Goal: Task Accomplishment & Management: Complete application form

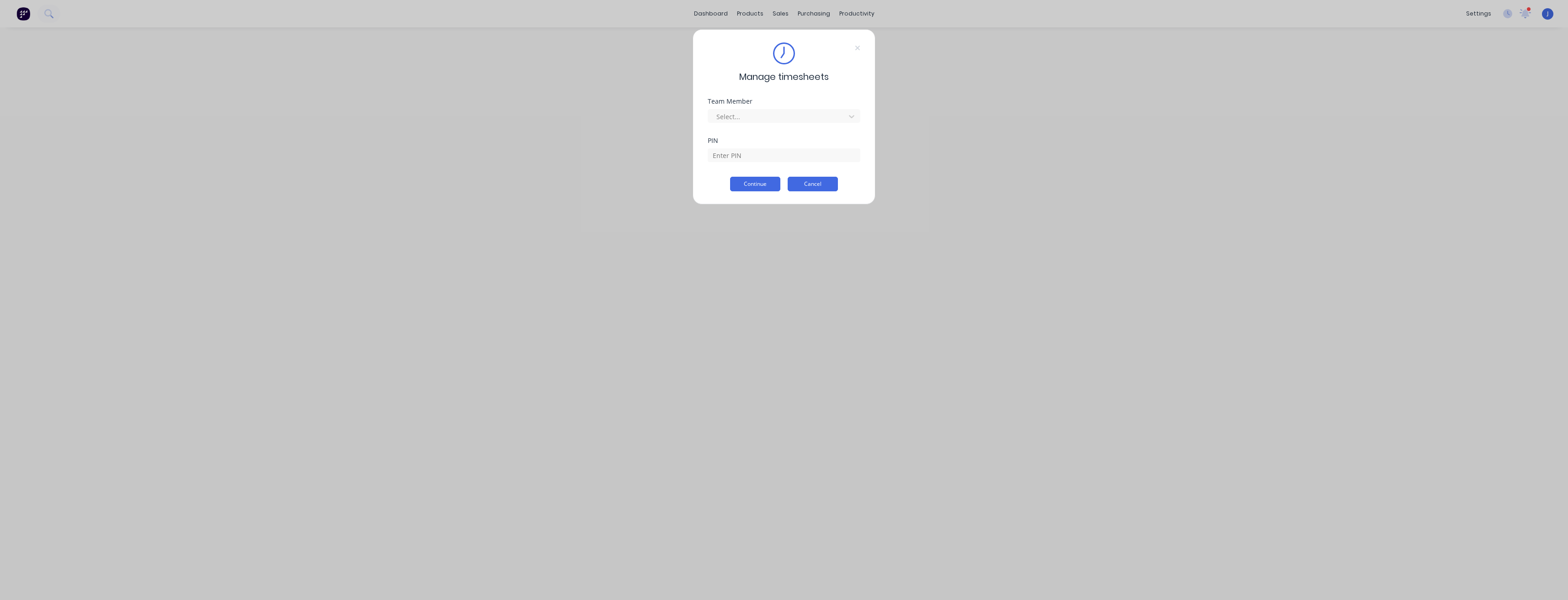
click at [804, 186] on button "Cancel" at bounding box center [813, 184] width 51 height 15
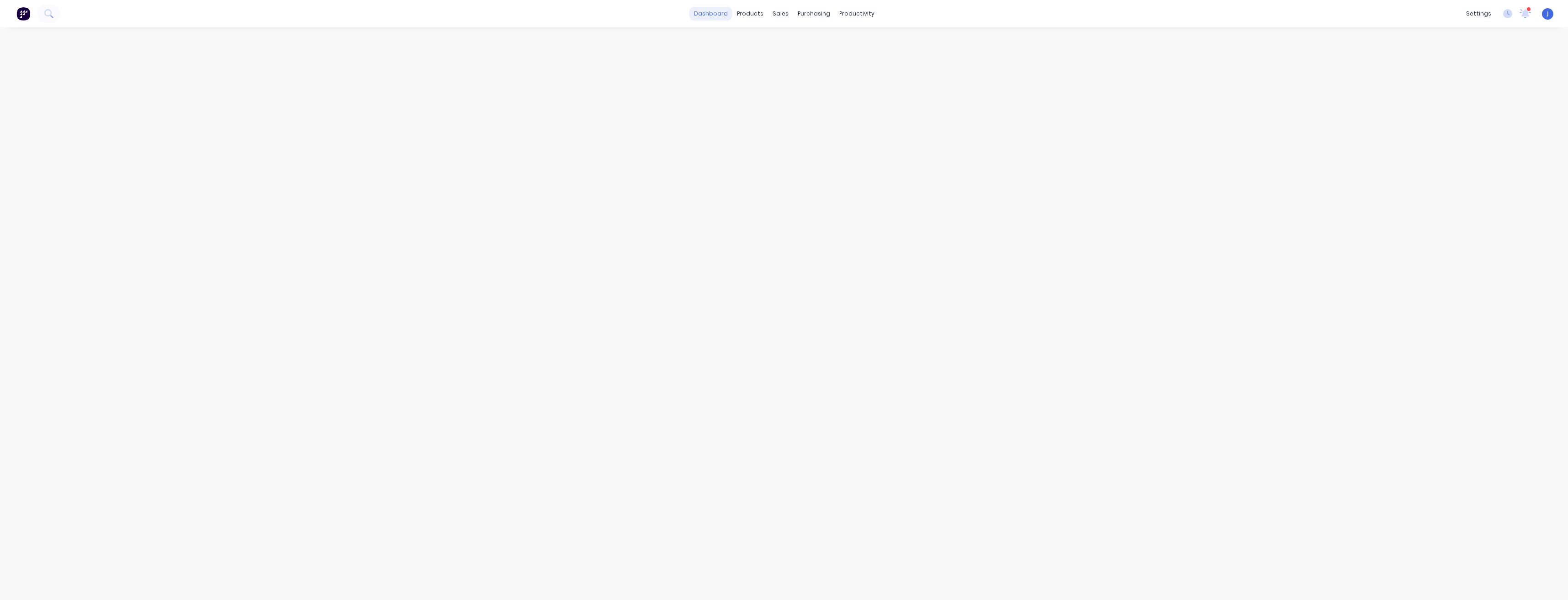
click at [706, 12] on link "dashboard" at bounding box center [711, 13] width 43 height 14
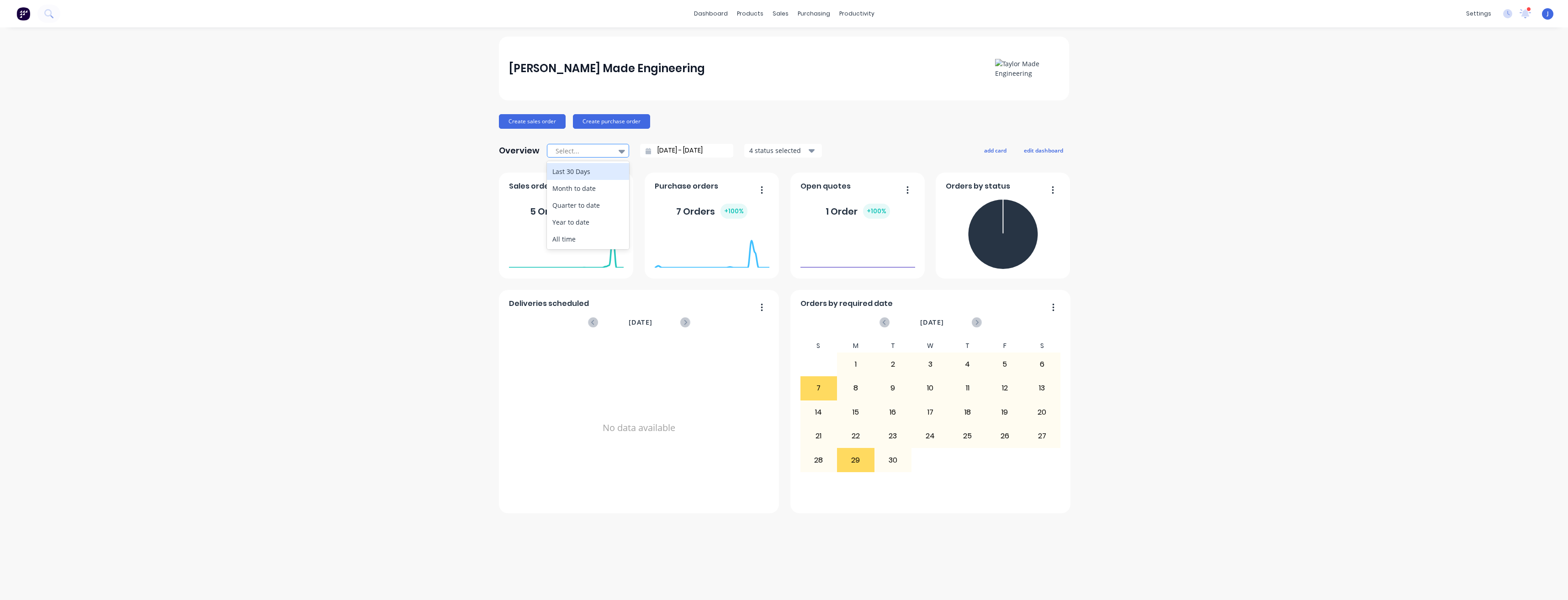
click at [620, 156] on div at bounding box center [621, 152] width 14 height 16
click at [621, 152] on icon at bounding box center [621, 152] width 7 height 4
click at [615, 192] on icon "button" at bounding box center [616, 190] width 2 height 9
click at [495, 232] on div "[PERSON_NAME] Made Engineering Create sales order Create purchase order Overvie…" at bounding box center [784, 313] width 1568 height 554
click at [869, 60] on div "Planner" at bounding box center [869, 62] width 21 height 9
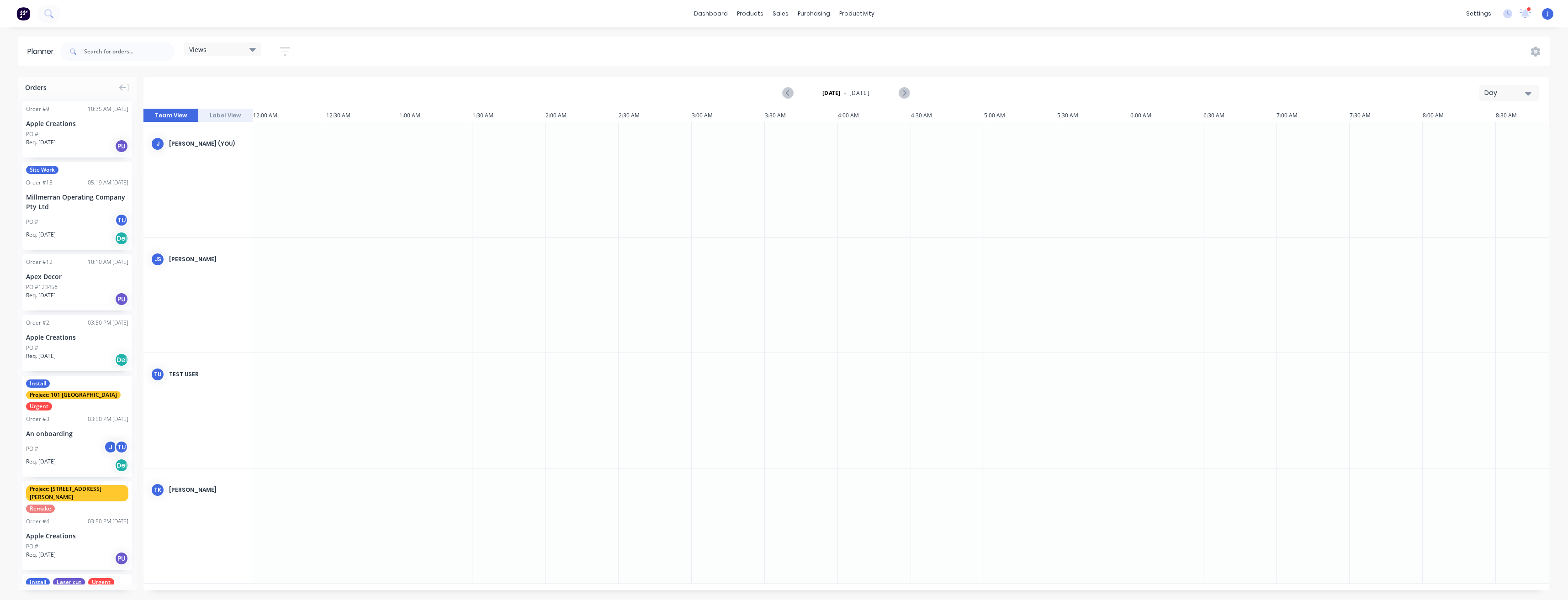
scroll to position [0, 1755]
click at [249, 49] on div "Views" at bounding box center [223, 49] width 67 height 9
click at [794, 47] on link "Sales Orders" at bounding box center [828, 43] width 121 height 18
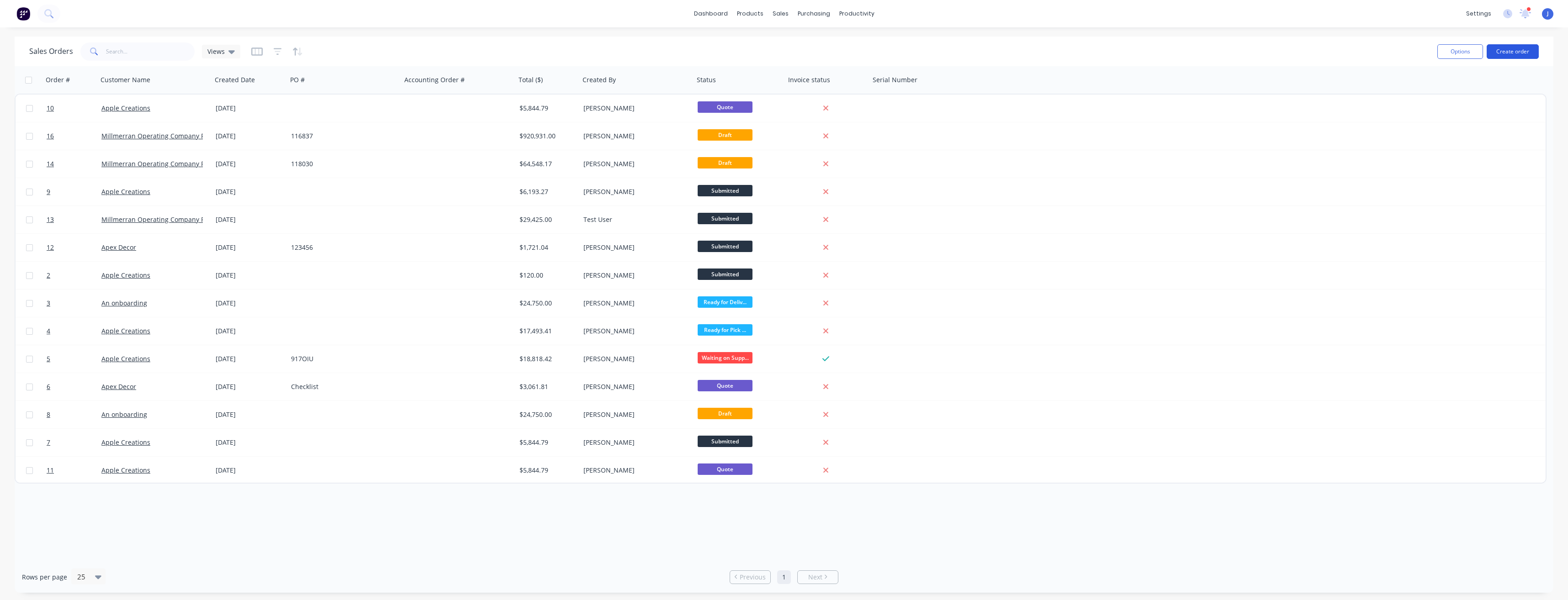
click at [1505, 52] on button "Create order" at bounding box center [1513, 52] width 52 height 15
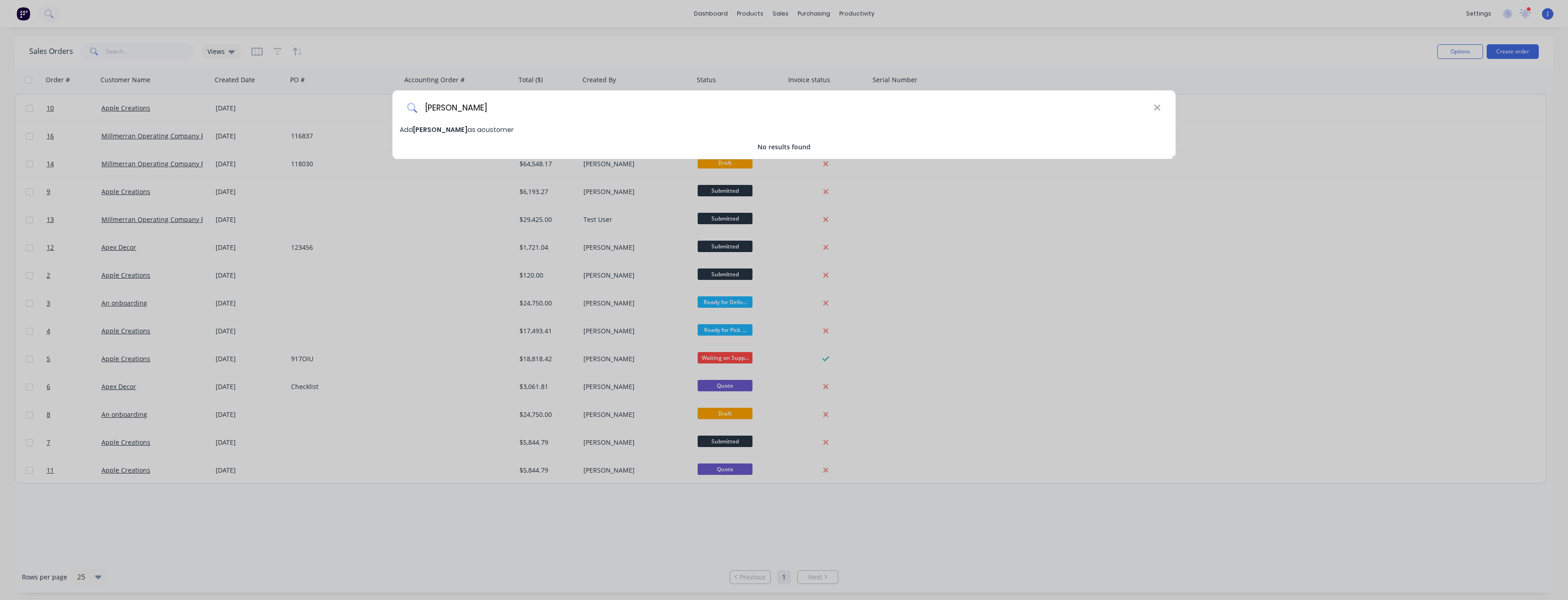
type input "[PERSON_NAME]"
click at [425, 129] on span "[PERSON_NAME]" at bounding box center [440, 130] width 54 height 9
select select "AU"
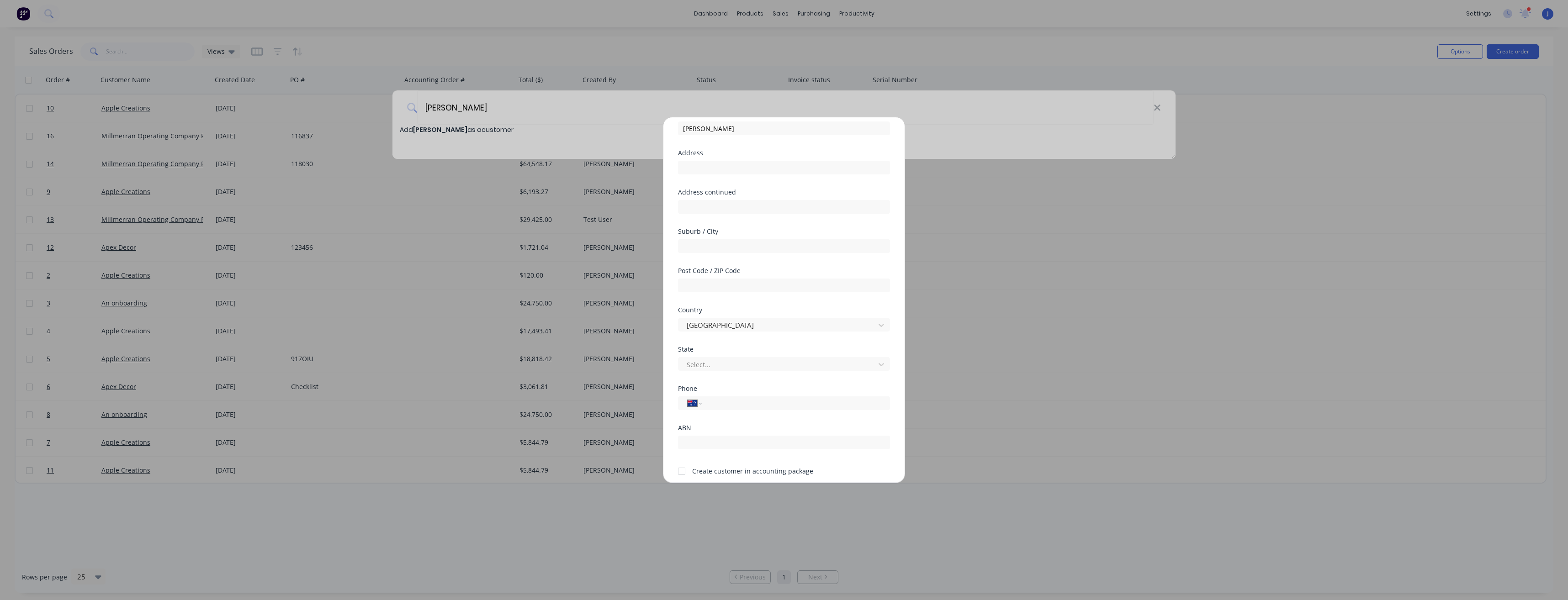
scroll to position [80, 0]
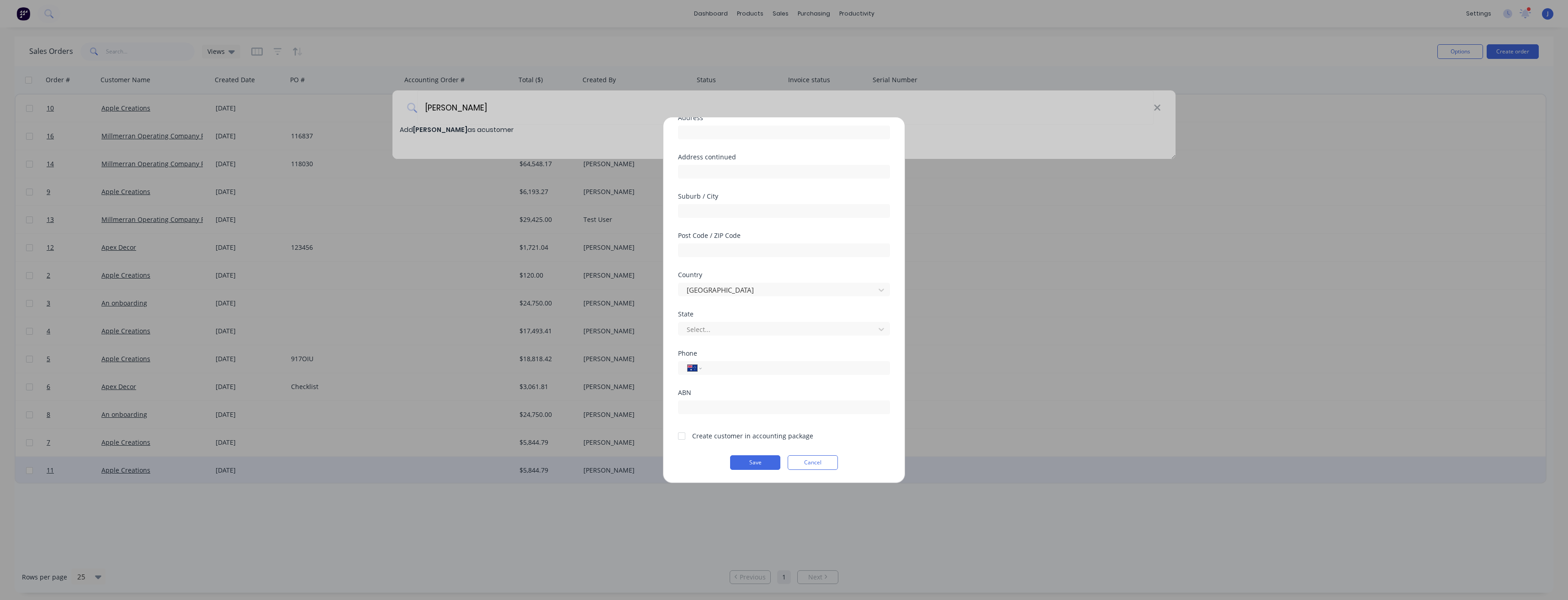
click at [758, 467] on button "Save" at bounding box center [755, 462] width 51 height 15
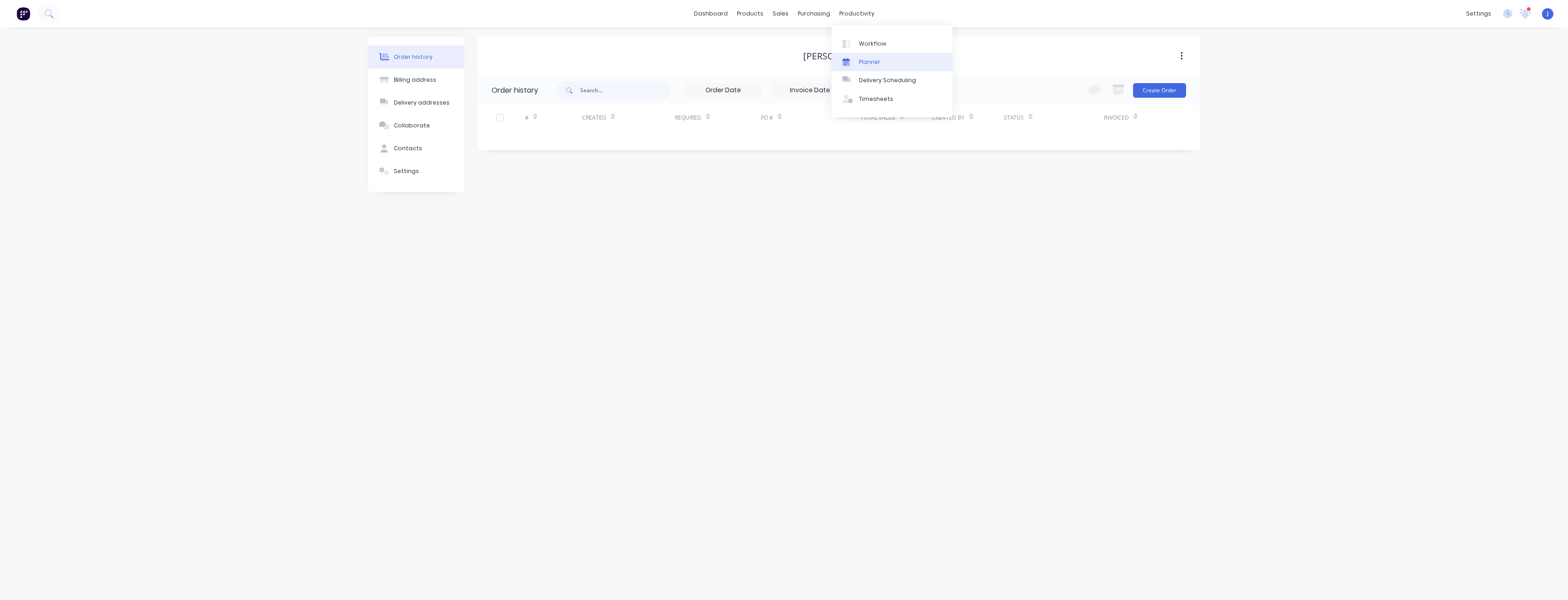
click at [876, 58] on div "Planner" at bounding box center [869, 62] width 21 height 9
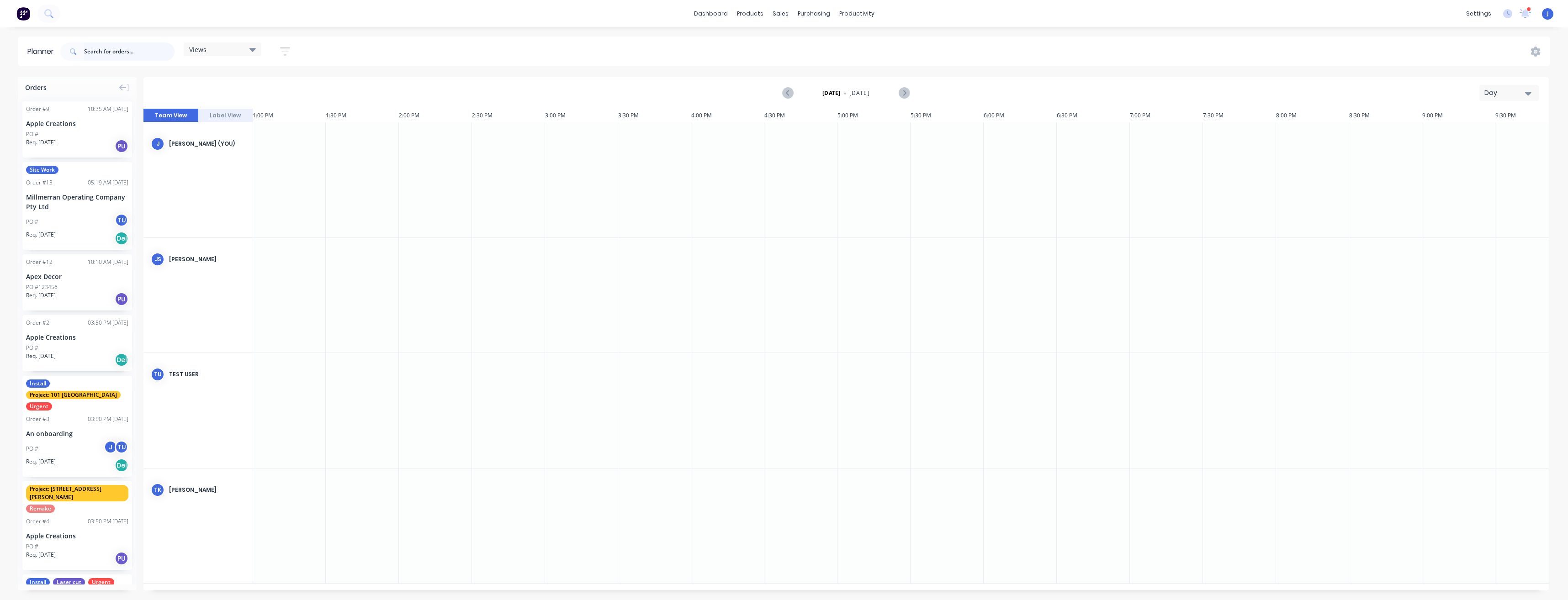
click at [125, 54] on input "text" at bounding box center [129, 52] width 91 height 18
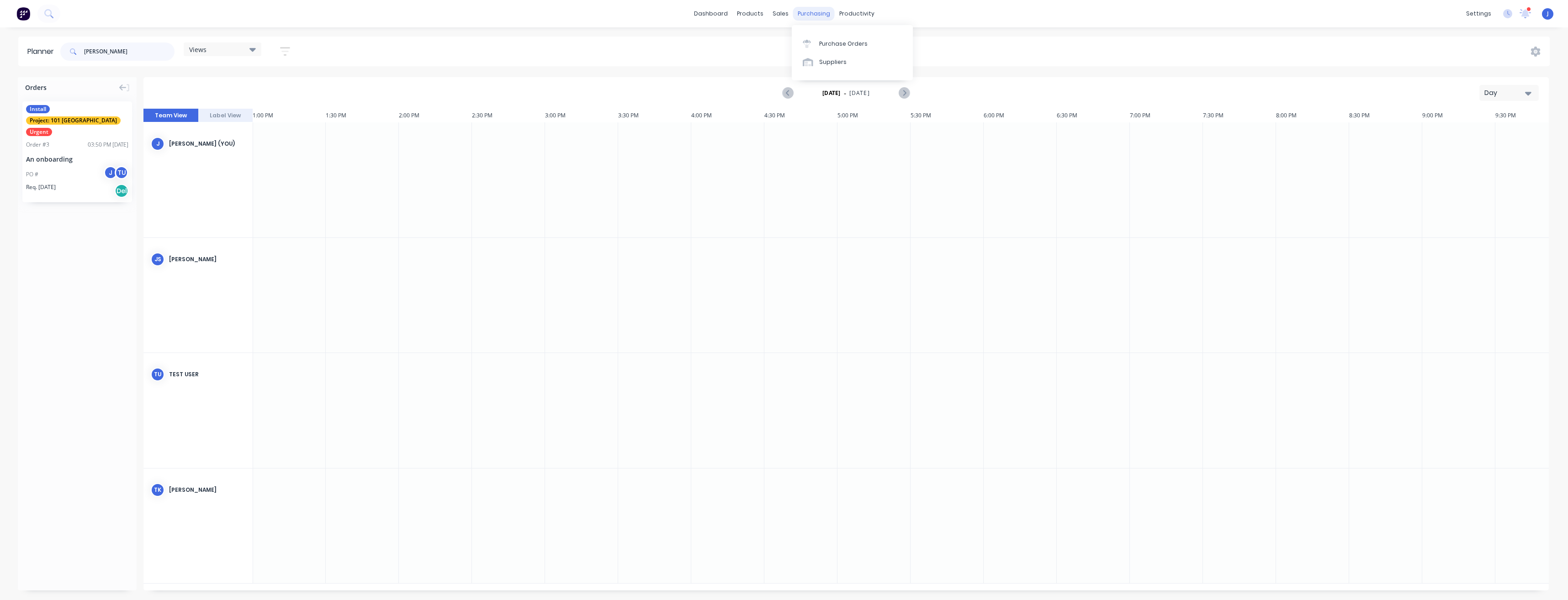
type input "[PERSON_NAME]"
click at [814, 15] on div "purchasing" at bounding box center [814, 13] width 41 height 14
click at [782, 16] on div "sales" at bounding box center [780, 13] width 25 height 14
click at [808, 41] on div "Sales Orders" at bounding box center [814, 44] width 38 height 9
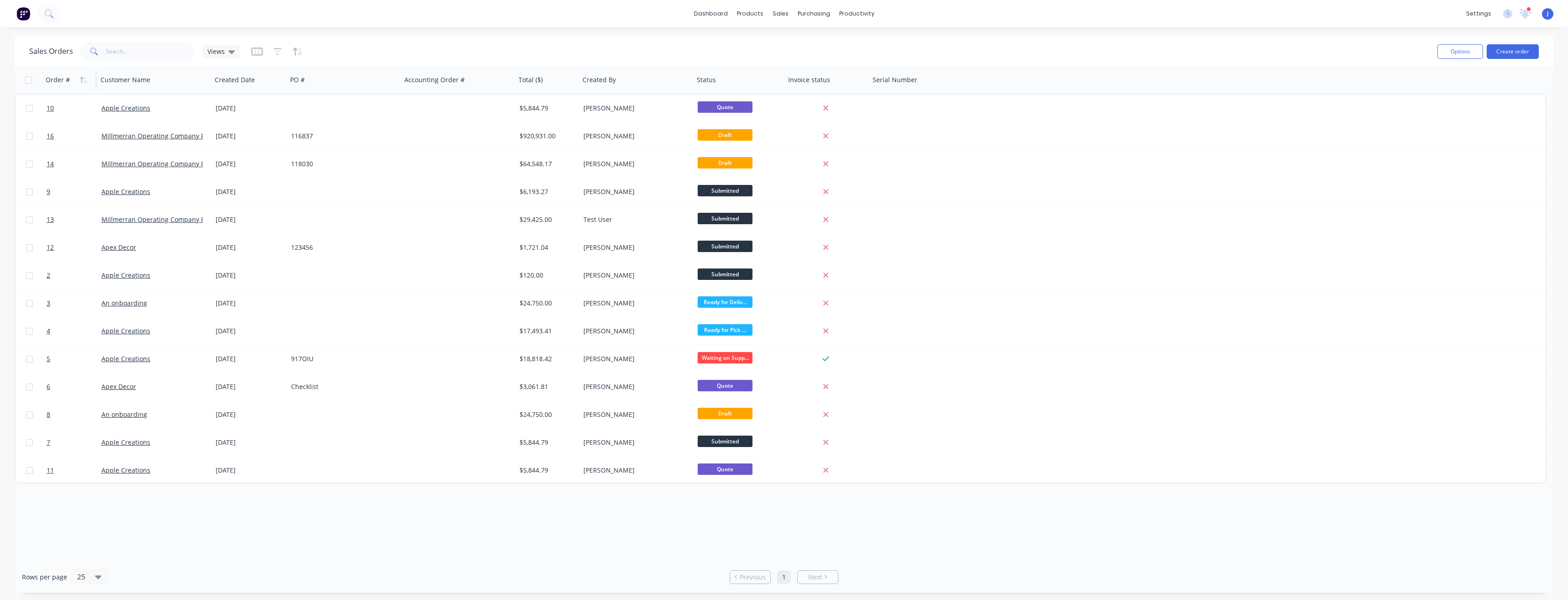
click at [55, 78] on div "Order #" at bounding box center [58, 80] width 24 height 9
click at [1507, 56] on button "Create order" at bounding box center [1513, 52] width 52 height 15
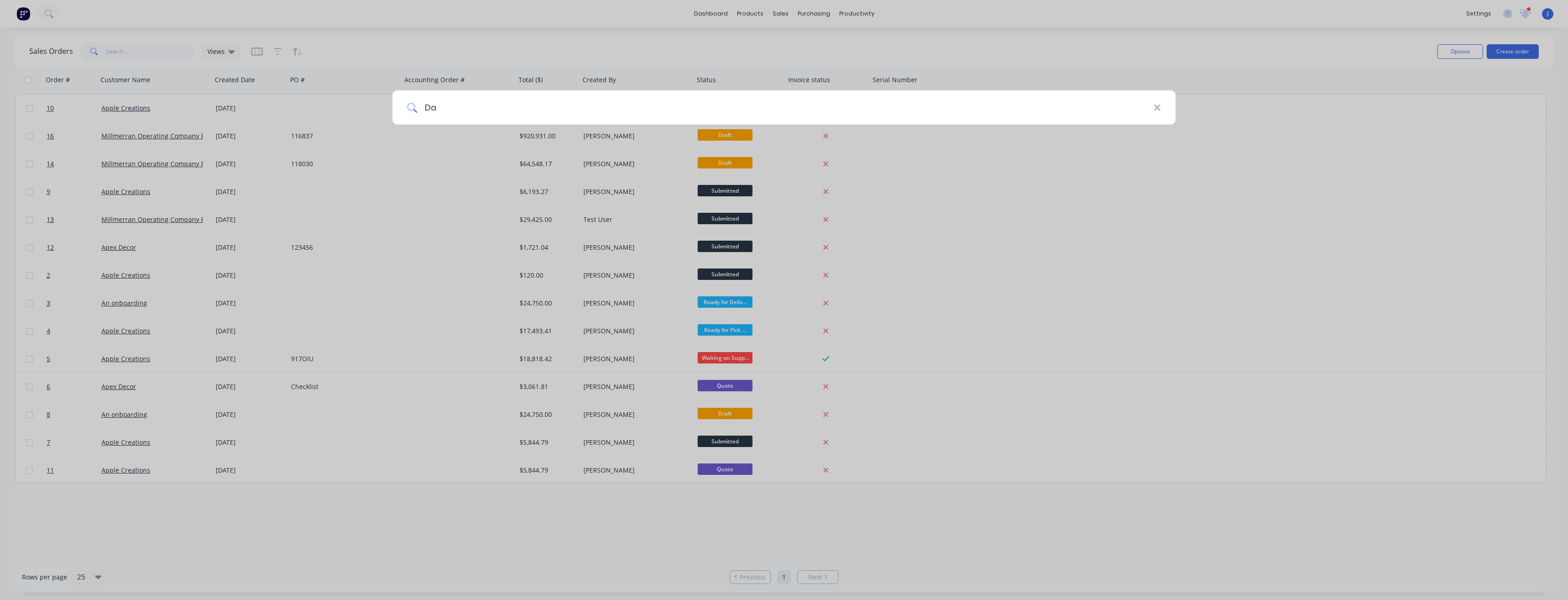
type input "[PERSON_NAME]"
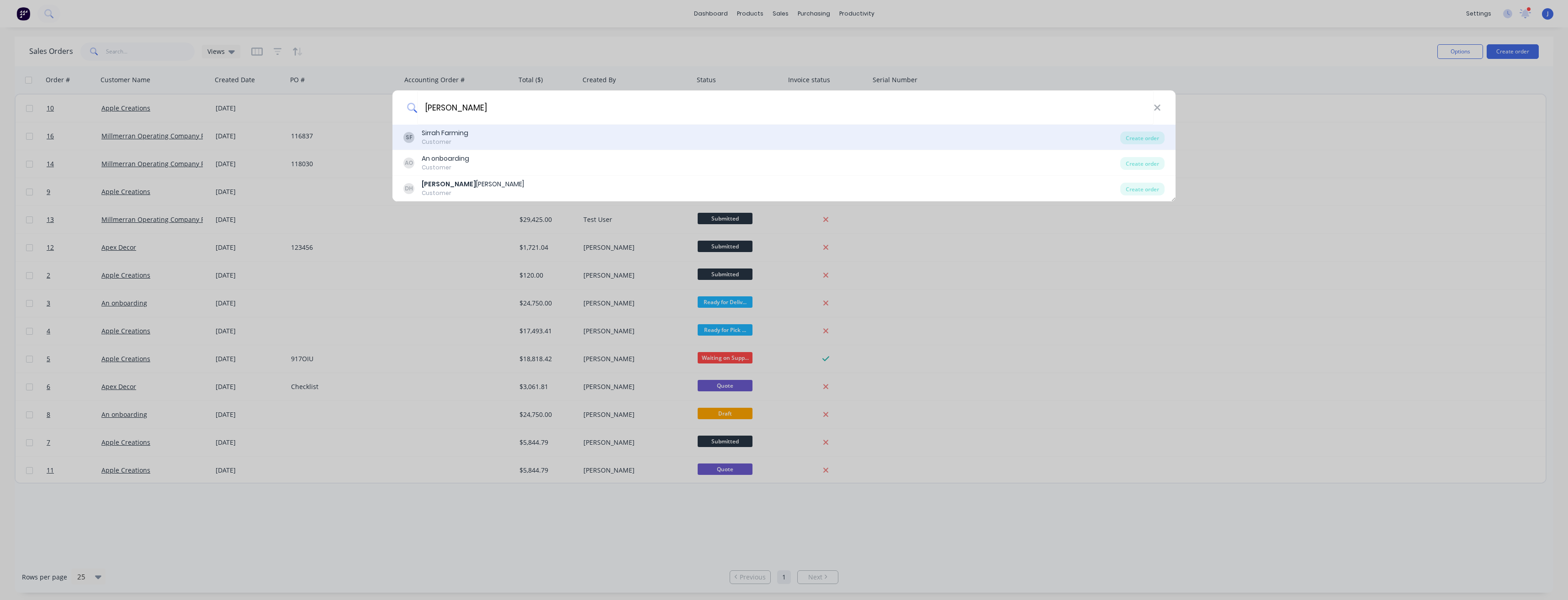
click at [466, 136] on div "Sirrah Farming" at bounding box center [445, 133] width 47 height 10
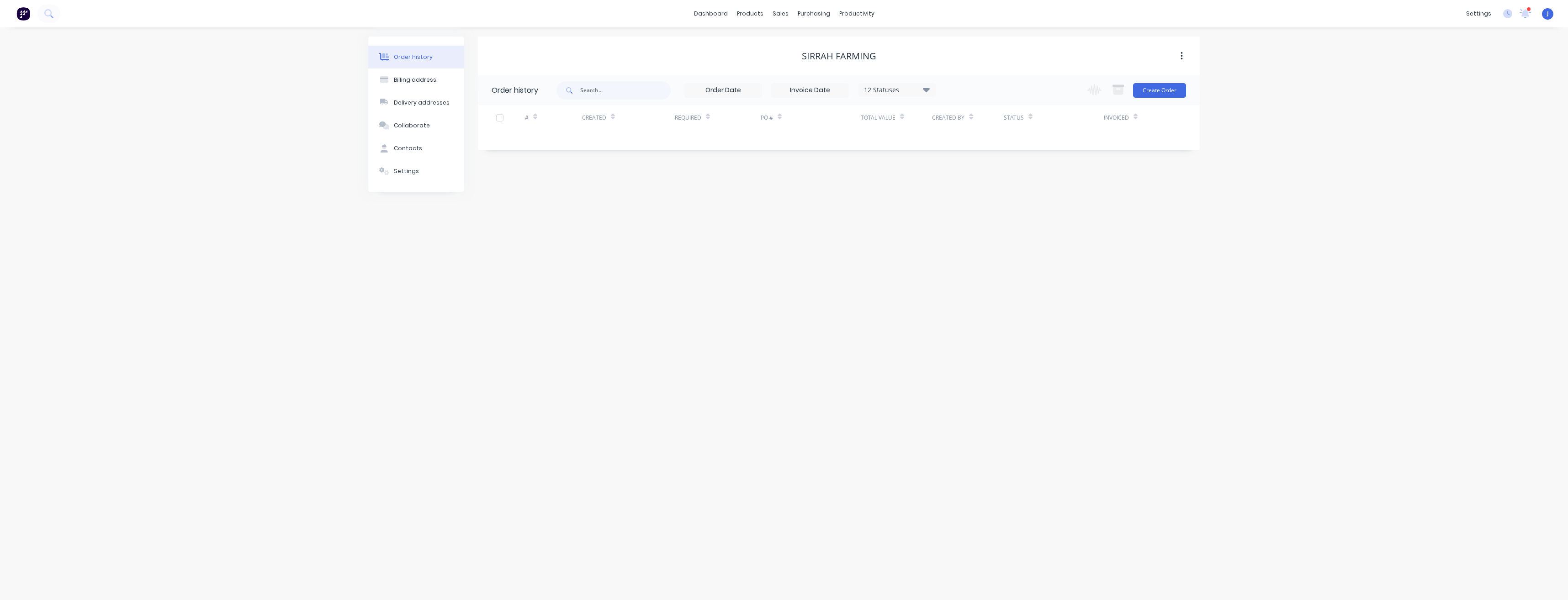
click at [1178, 55] on button "button" at bounding box center [1181, 56] width 21 height 16
click at [1056, 63] on div "Sirrah Farming Archive" at bounding box center [839, 56] width 722 height 16
click at [928, 89] on icon at bounding box center [926, 89] width 7 height 4
click at [1055, 243] on div "Order history Billing address Delivery addresses Collaborate Contacts Settings …" at bounding box center [784, 313] width 1568 height 573
click at [822, 91] on input at bounding box center [810, 90] width 77 height 14
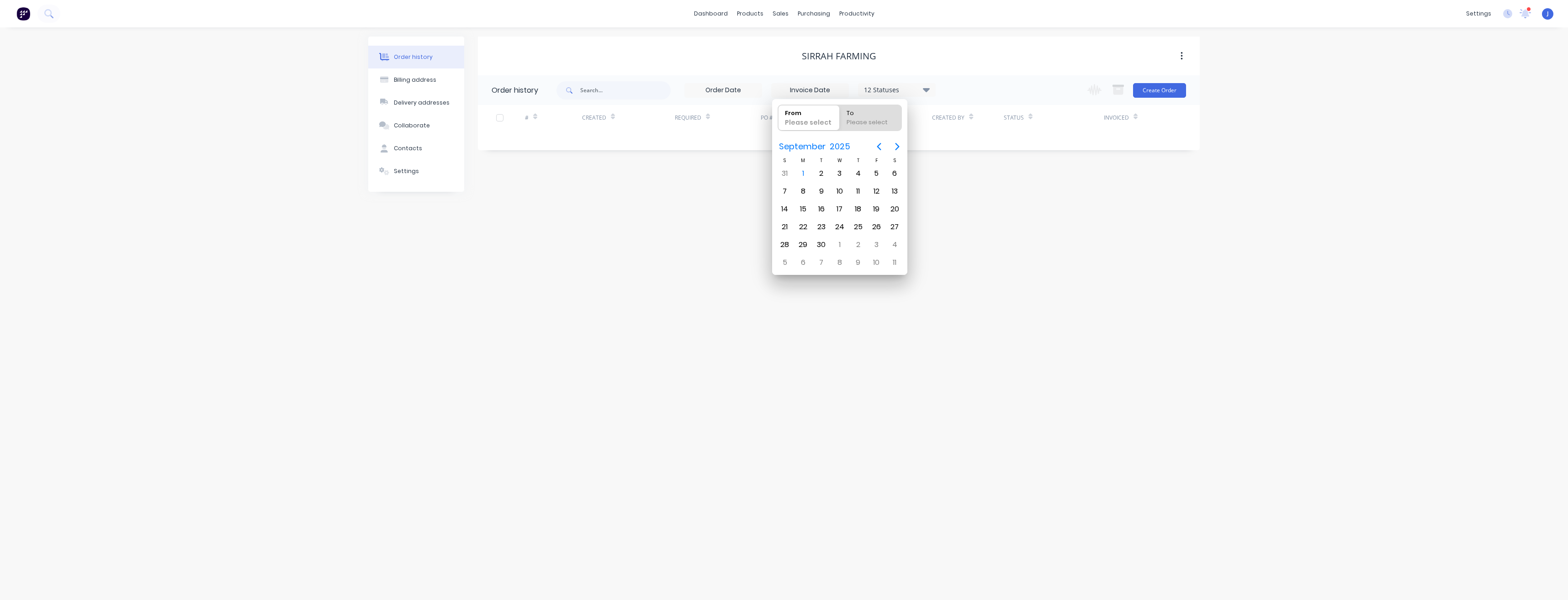
click at [751, 92] on input at bounding box center [723, 90] width 77 height 14
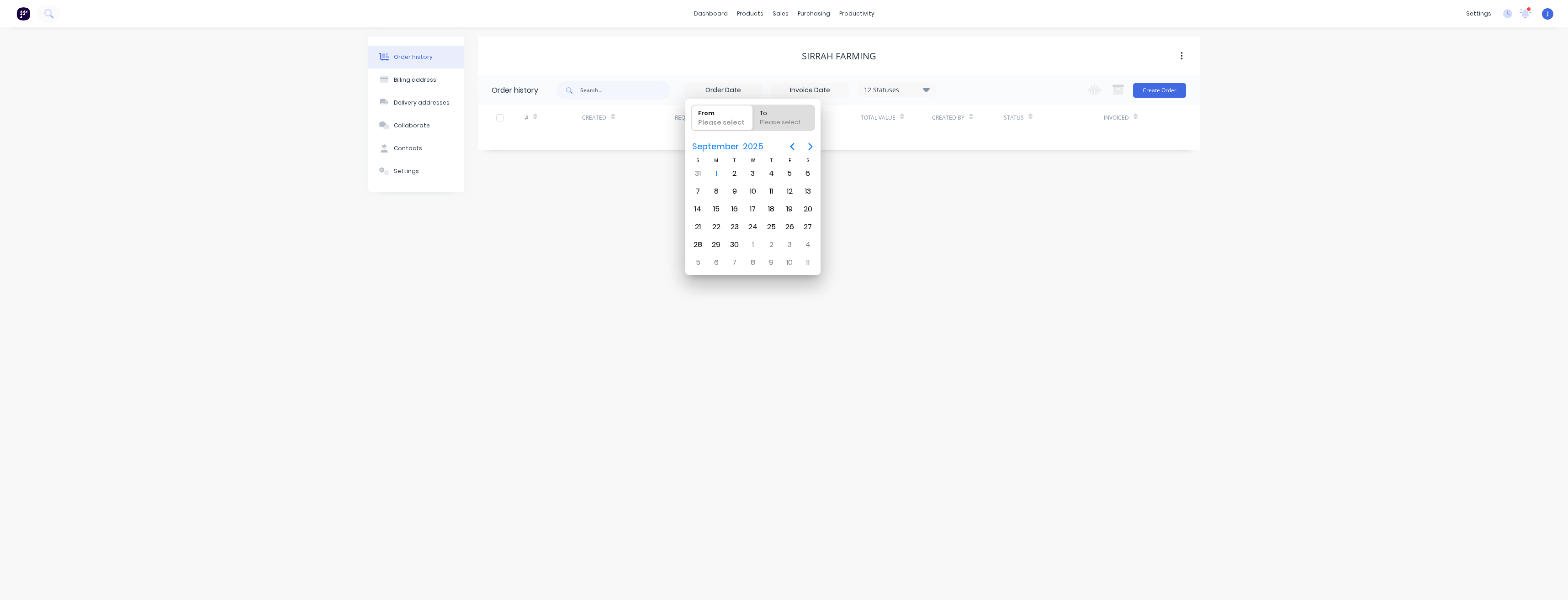
click at [823, 92] on input at bounding box center [810, 90] width 77 height 14
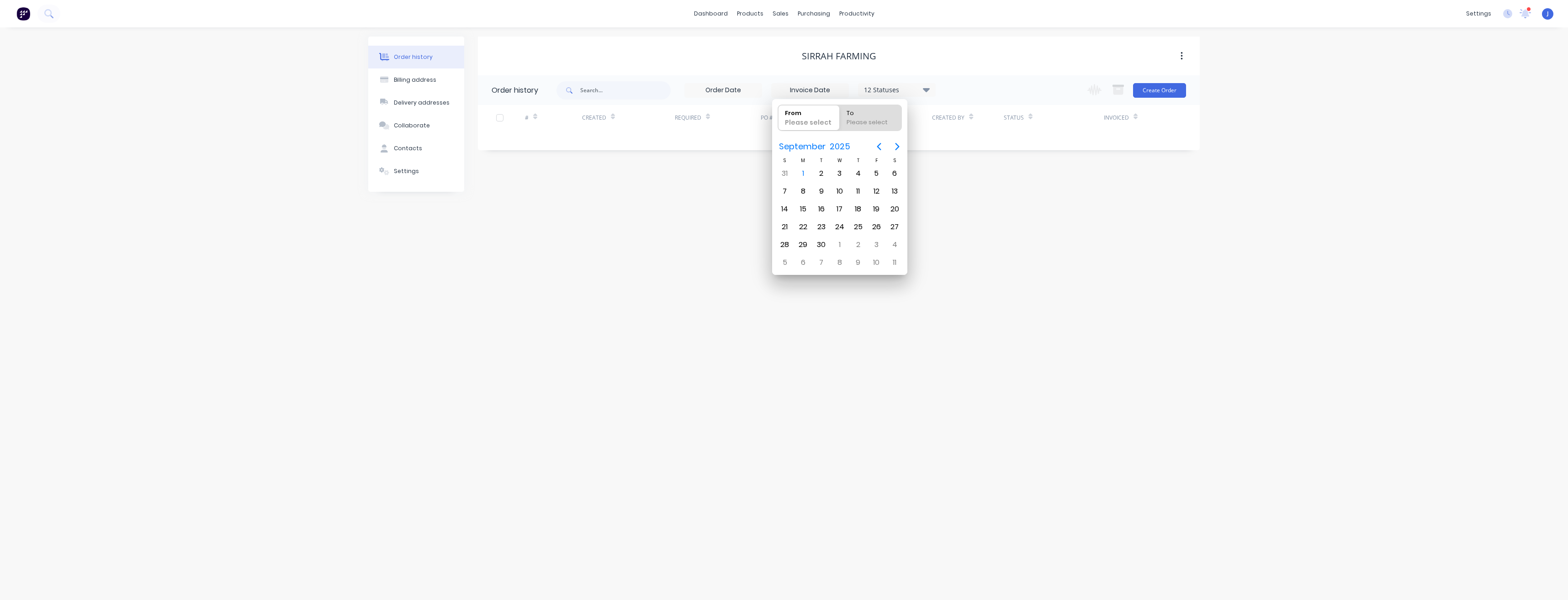
drag, startPoint x: 989, startPoint y: 192, endPoint x: 980, endPoint y: 158, distance: 35.2
click at [987, 189] on div "Order history Billing address Delivery addresses Collaborate Contacts Settings …" at bounding box center [784, 313] width 1568 height 573
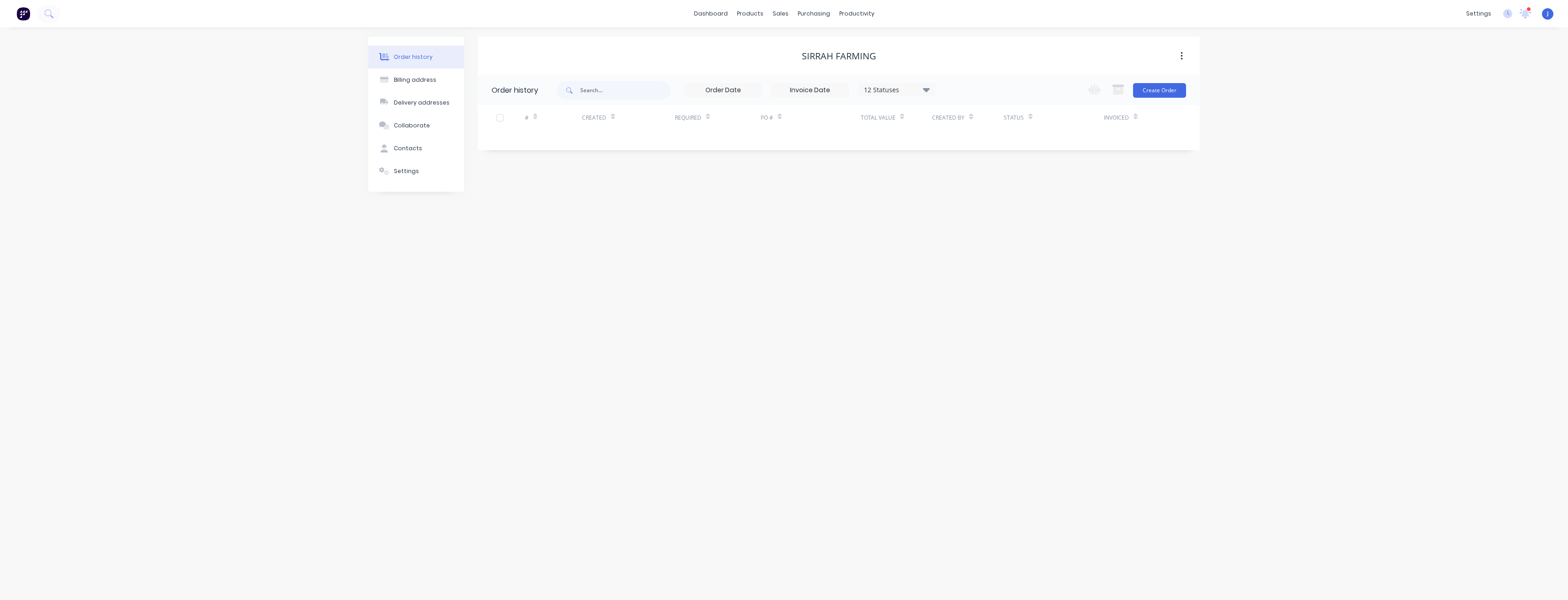
click at [1182, 56] on icon "button" at bounding box center [1181, 57] width 2 height 9
click at [1181, 56] on icon "button" at bounding box center [1182, 56] width 2 height 10
click at [730, 89] on input at bounding box center [723, 90] width 77 height 14
drag, startPoint x: 746, startPoint y: 90, endPoint x: 684, endPoint y: 87, distance: 62.1
click at [684, 87] on div "12 Statuses Invoice Status Invoiced Not Invoiced Partial Order Status All Archi…" at bounding box center [746, 90] width 379 height 30
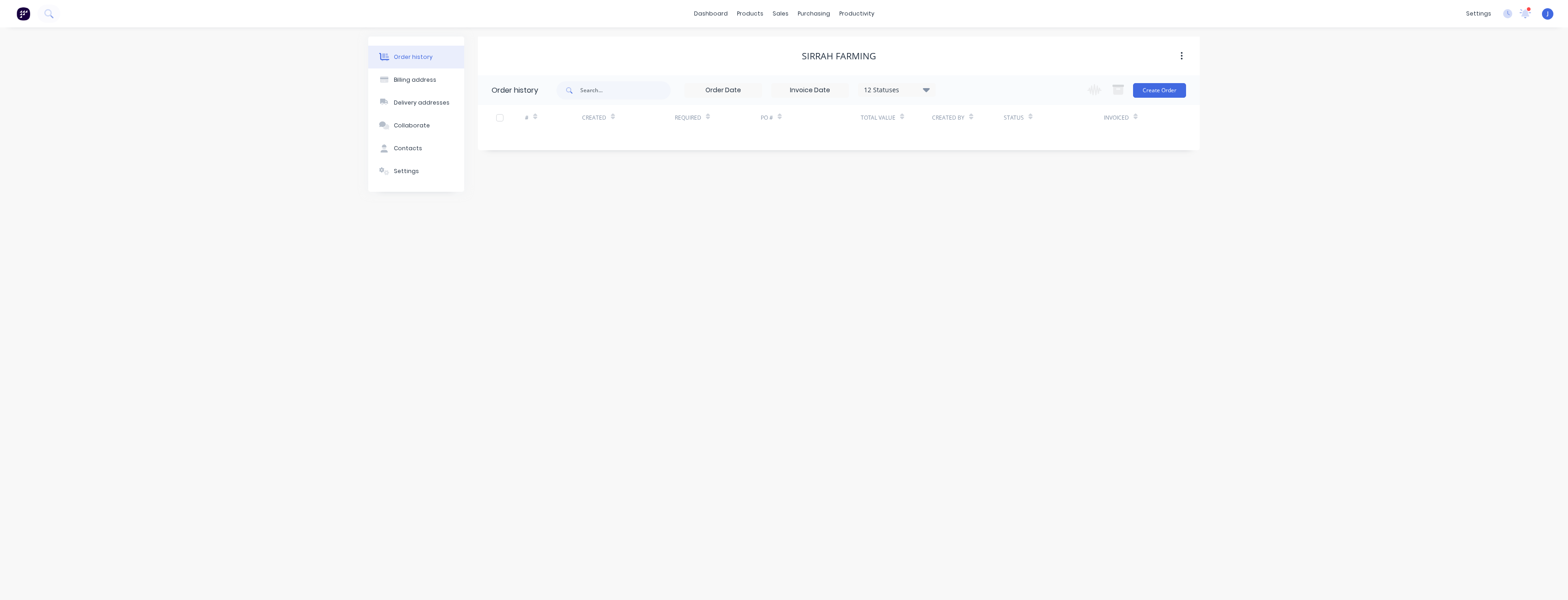
click at [749, 92] on input at bounding box center [723, 90] width 77 height 14
click at [791, 145] on icon "Previous page" at bounding box center [793, 147] width 11 height 11
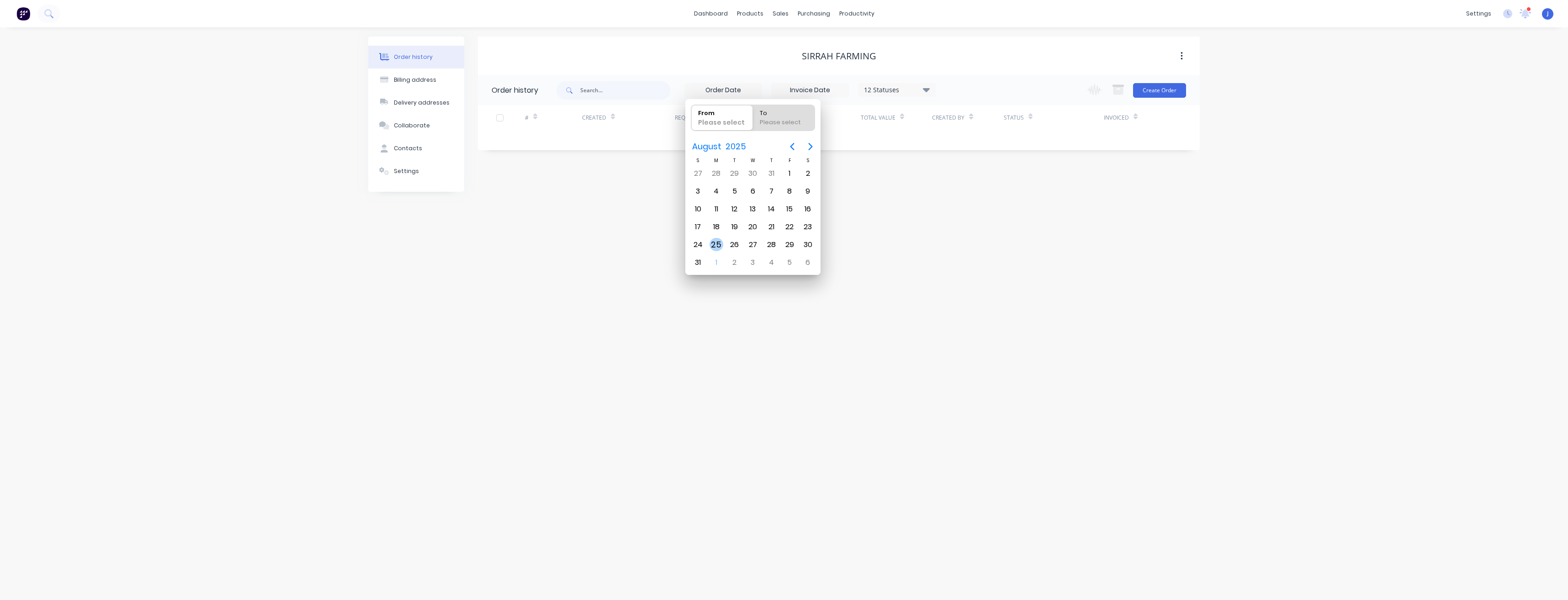
click at [719, 245] on div "25" at bounding box center [716, 245] width 14 height 14
type input "[DATE]"
radio input "false"
radio input "true"
click at [811, 147] on icon "Next page" at bounding box center [811, 147] width 4 height 7
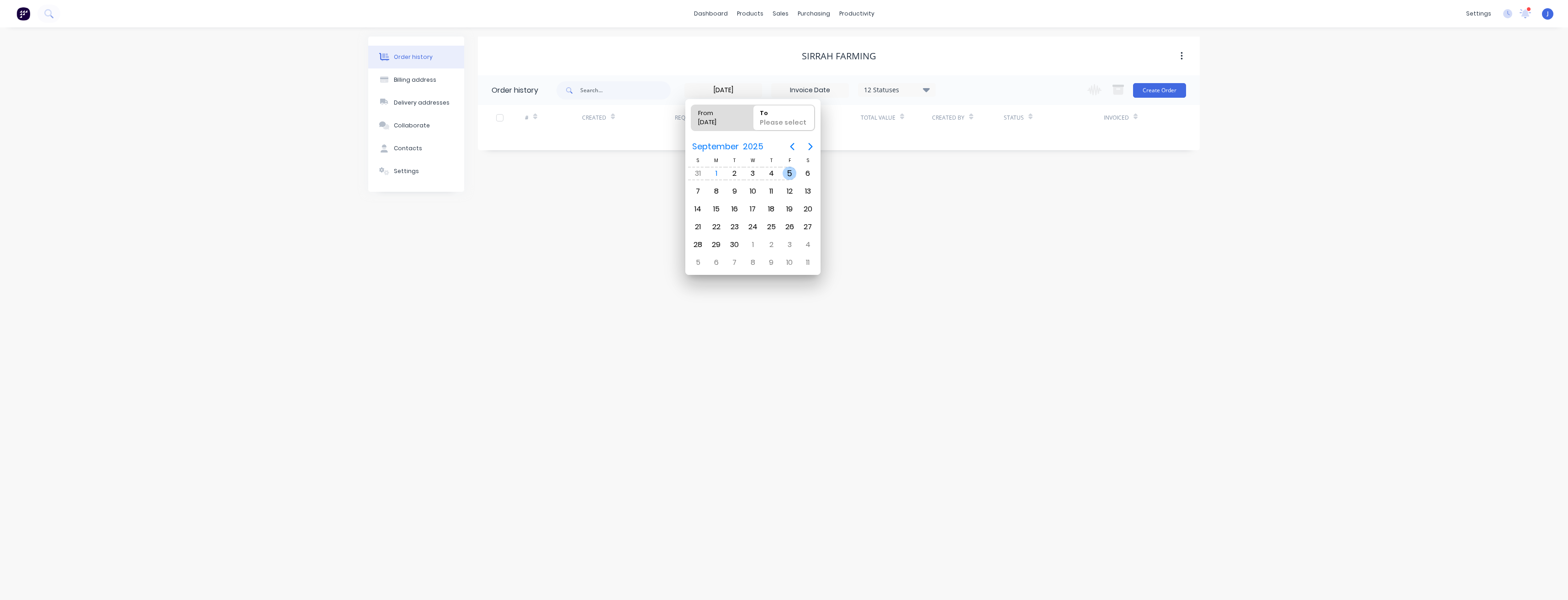
click at [788, 173] on div "5" at bounding box center [789, 173] width 14 height 14
type input "[DATE] - [DATE]"
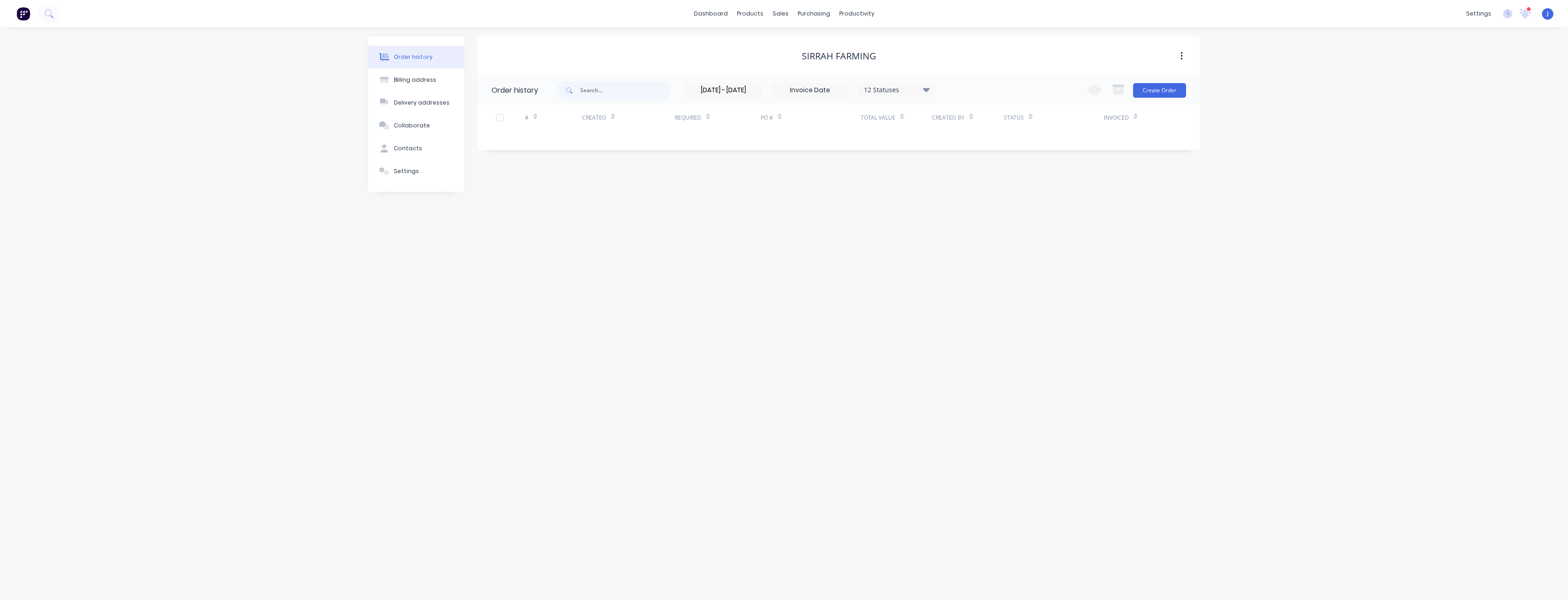
click at [923, 92] on div "12 Statuses" at bounding box center [897, 90] width 77 height 10
drag, startPoint x: 836, startPoint y: 90, endPoint x: 779, endPoint y: 92, distance: 57.0
click at [776, 94] on input at bounding box center [810, 90] width 77 height 14
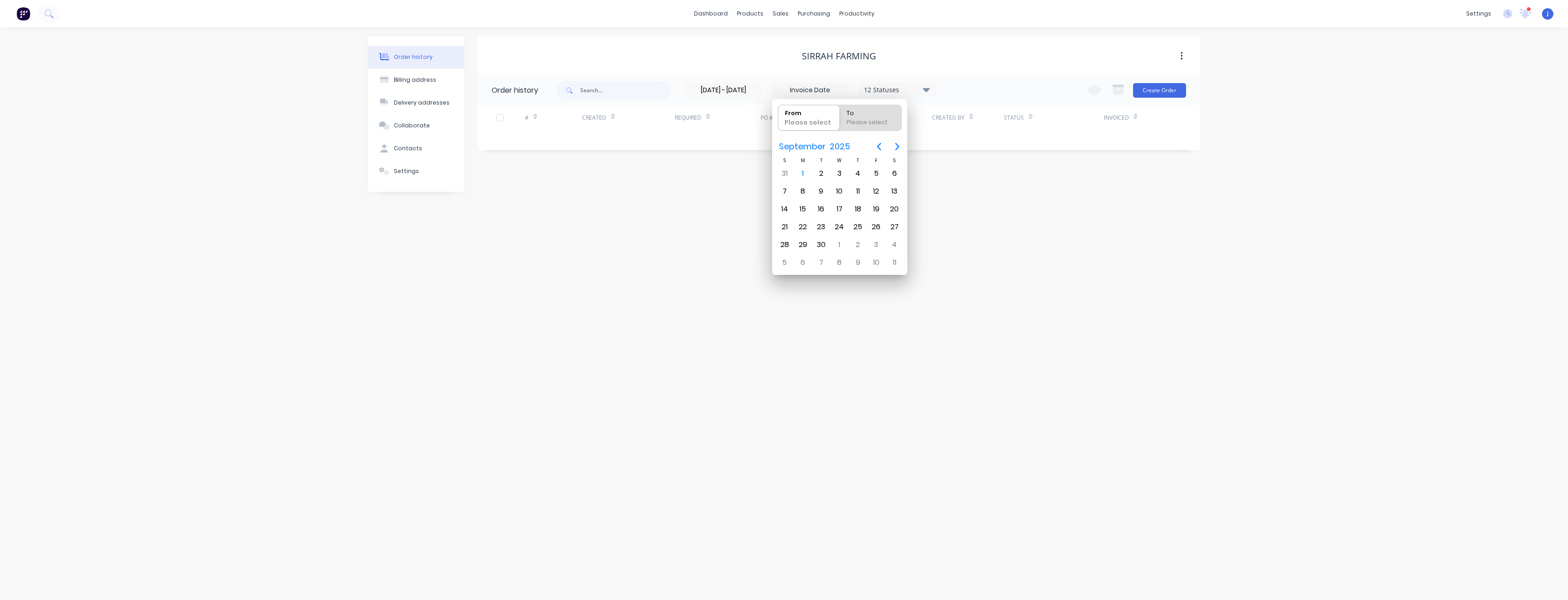
click at [814, 92] on input at bounding box center [810, 90] width 77 height 14
drag, startPoint x: 736, startPoint y: 187, endPoint x: 757, endPoint y: 175, distance: 24.2
click at [736, 187] on div "Sirrah Farming Order history [DATE] - [DATE] 12 Statuses Invoice Status Invoice…" at bounding box center [839, 114] width 722 height 155
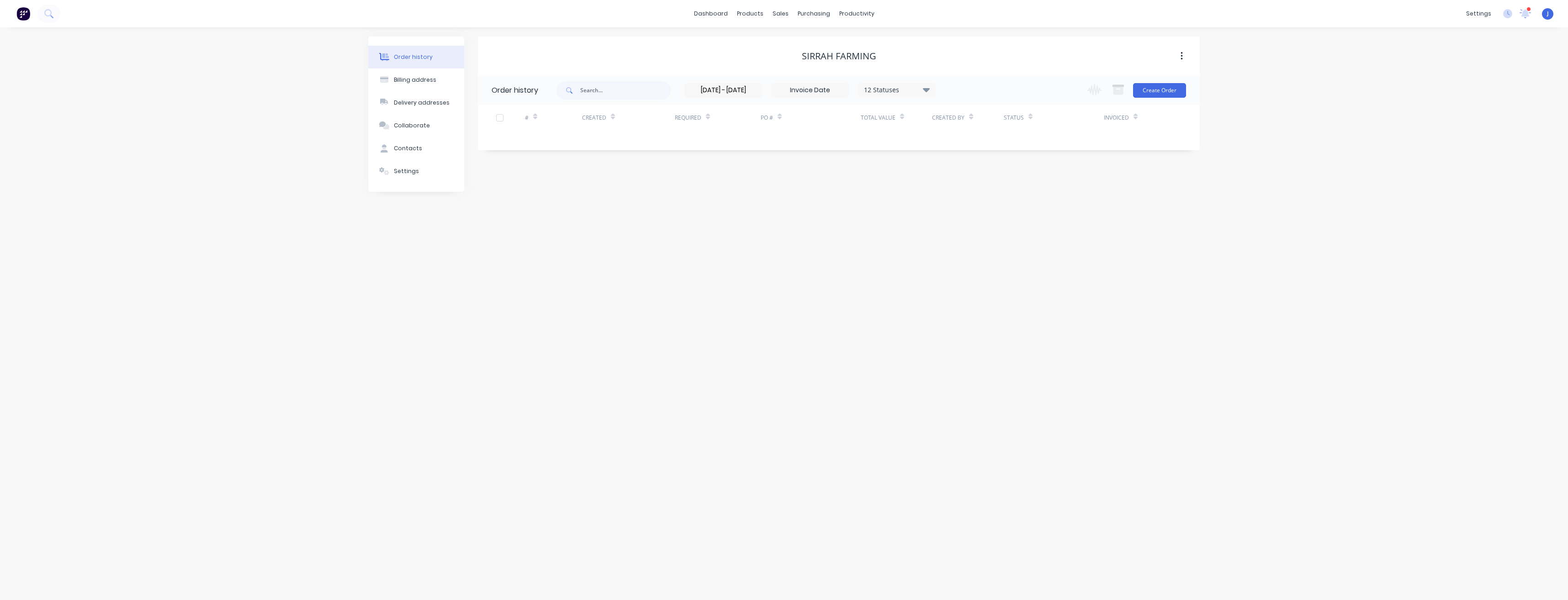
click at [1176, 55] on button "button" at bounding box center [1181, 56] width 21 height 16
click at [1076, 63] on div "Sirrah Farming" at bounding box center [839, 56] width 722 height 16
click at [1155, 89] on button "Create Order" at bounding box center [1159, 91] width 53 height 15
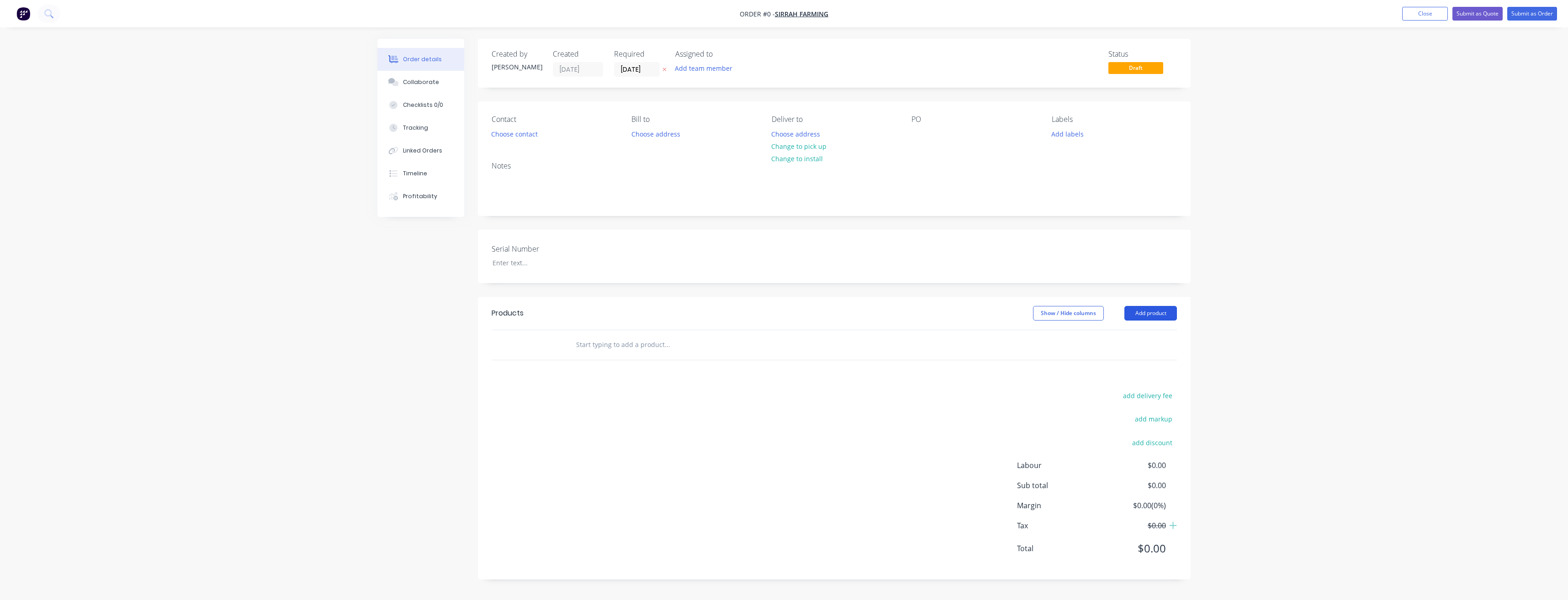
click at [1152, 313] on button "Add product" at bounding box center [1150, 313] width 52 height 15
click at [1118, 340] on div "Product catalogue" at bounding box center [1133, 337] width 71 height 13
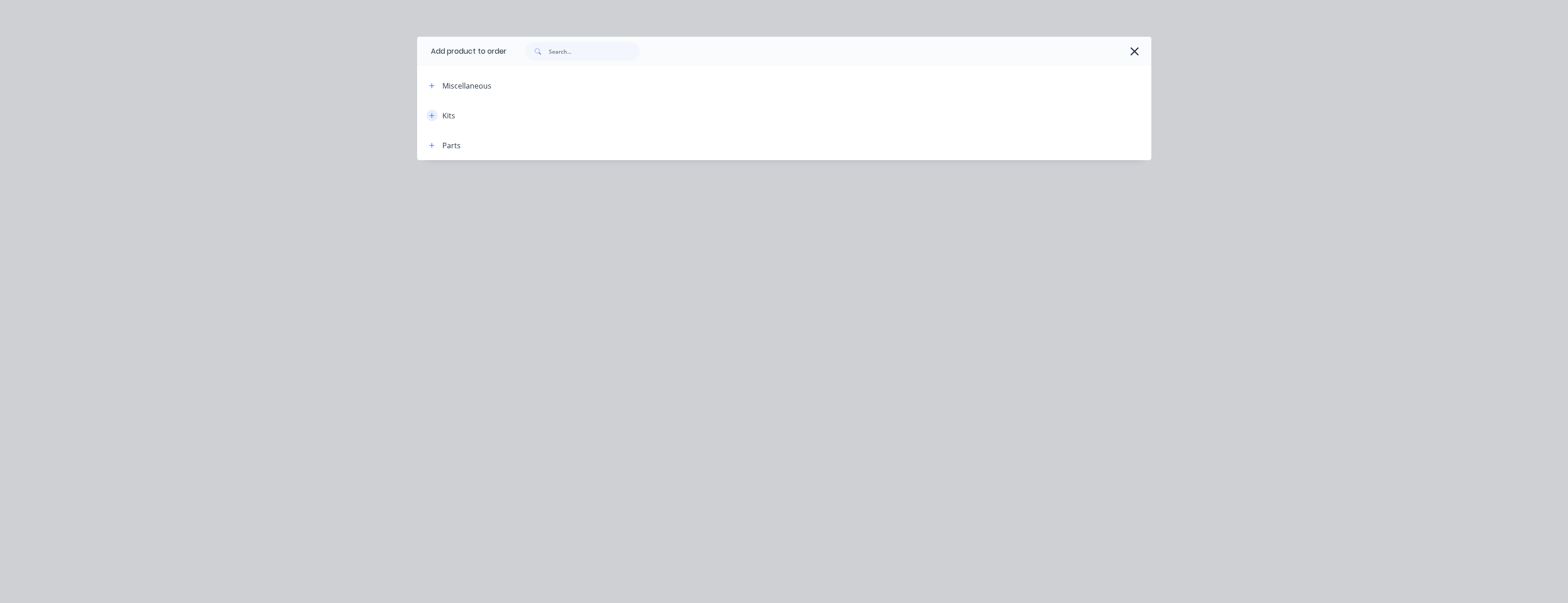
click at [435, 117] on icon "button" at bounding box center [432, 116] width 6 height 7
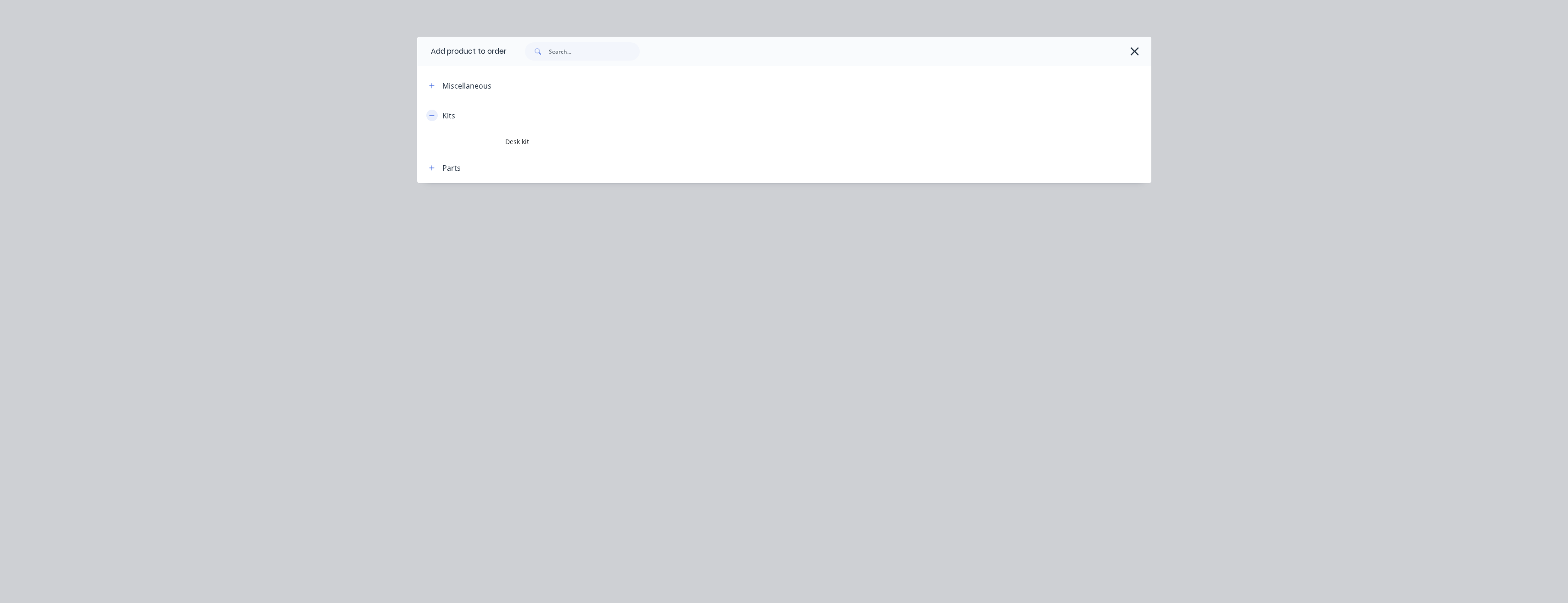
click at [433, 115] on icon "button" at bounding box center [432, 115] width 5 height 1
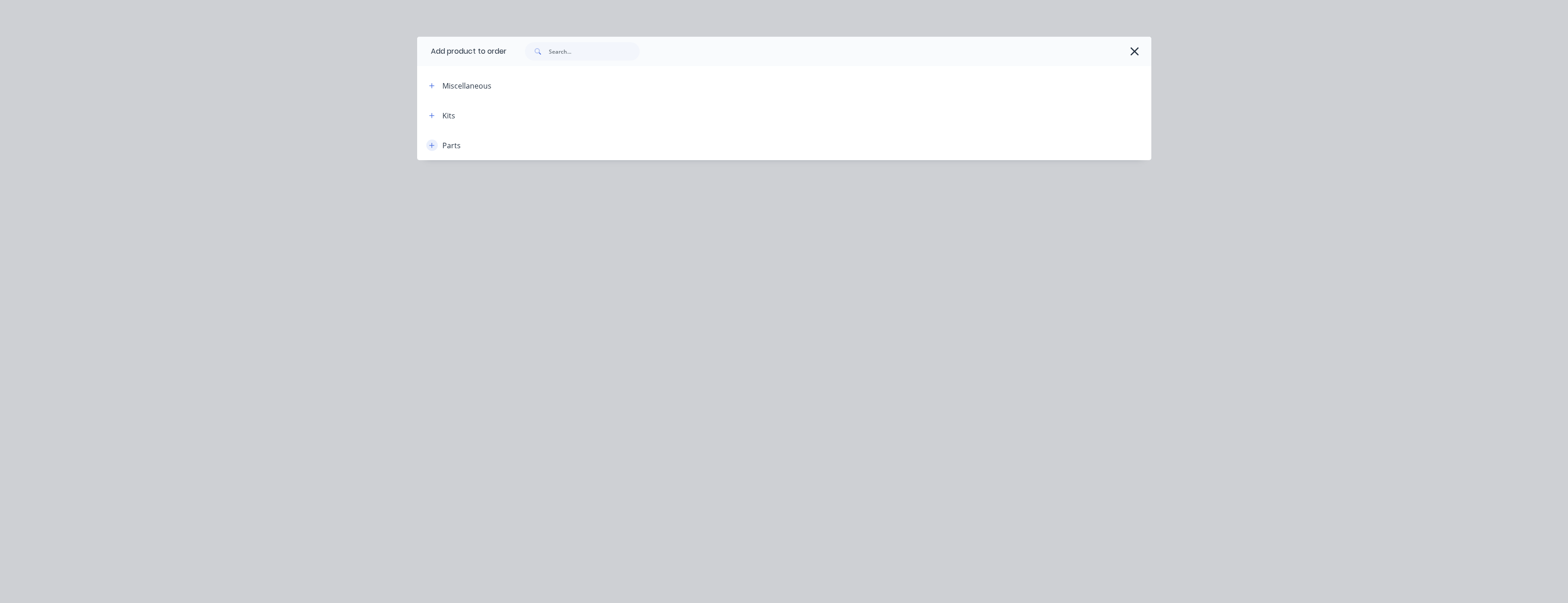
click at [431, 146] on icon "button" at bounding box center [432, 146] width 6 height 7
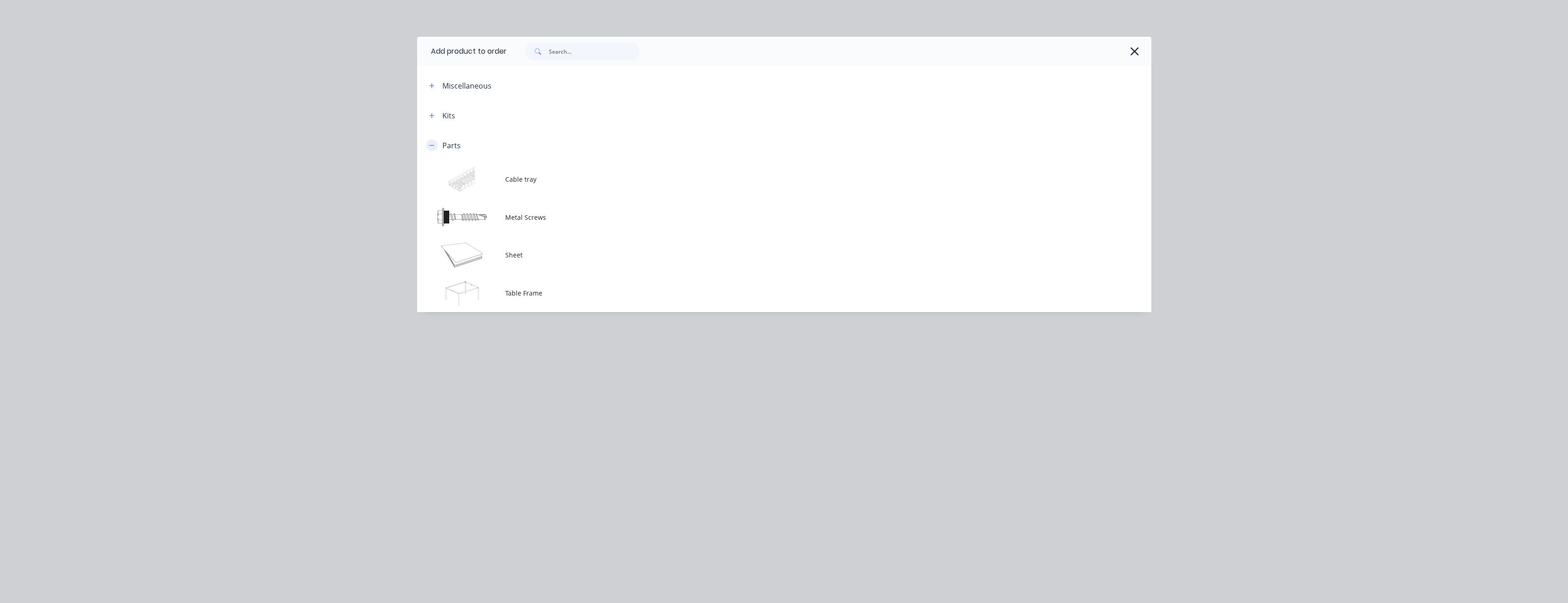
click at [436, 149] on span at bounding box center [432, 145] width 12 height 12
click at [433, 144] on icon "button" at bounding box center [432, 146] width 6 height 7
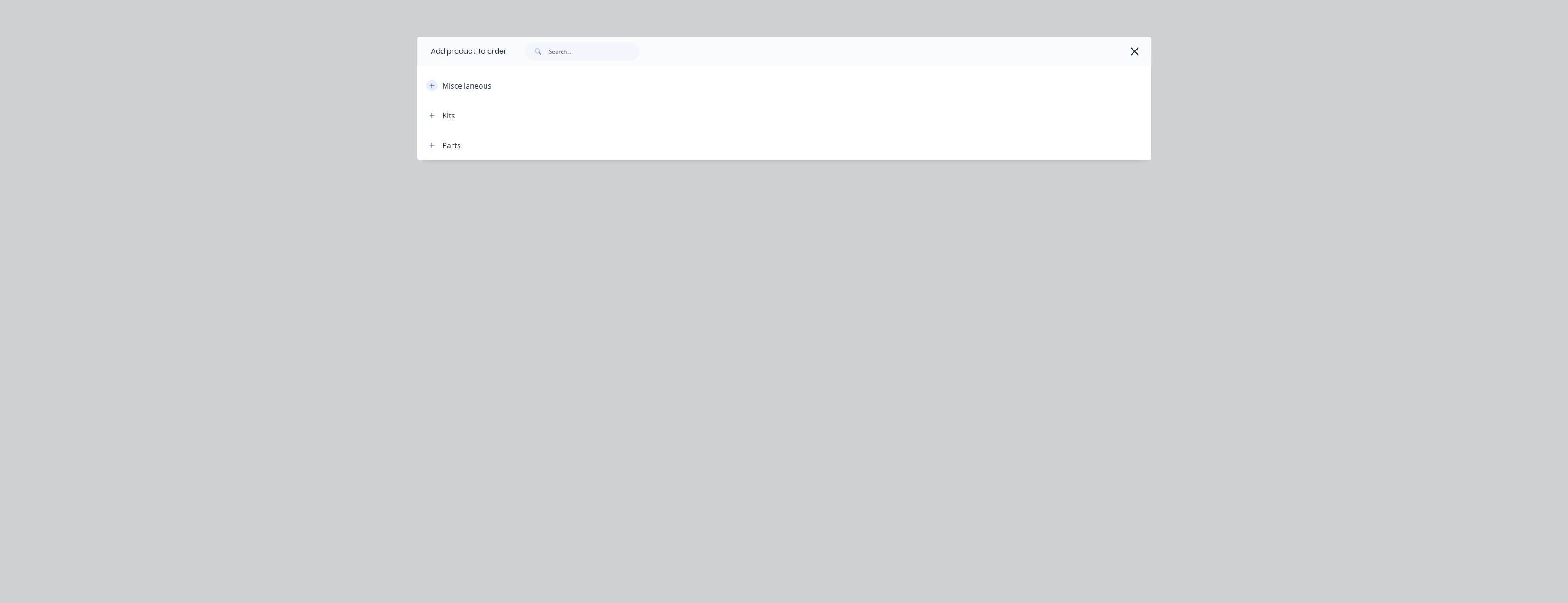
click at [430, 80] on button "button" at bounding box center [432, 86] width 12 height 12
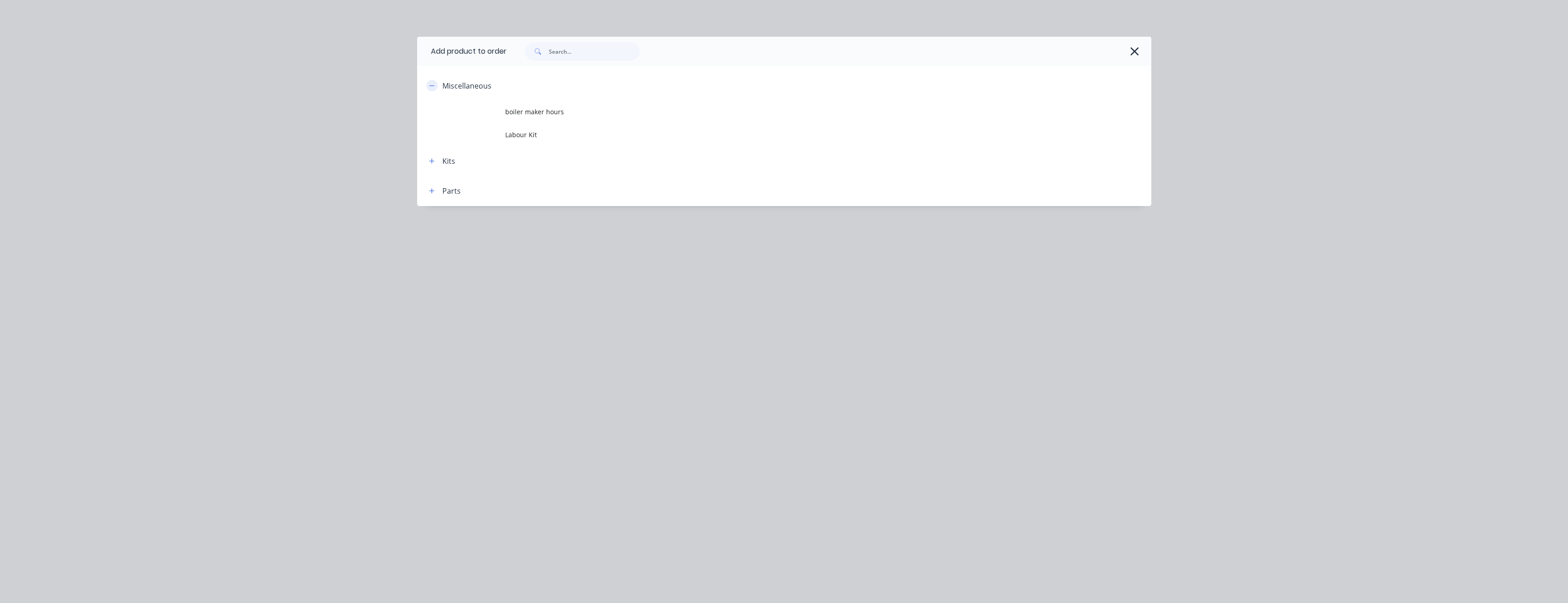
click at [433, 86] on icon "button" at bounding box center [432, 86] width 6 height 7
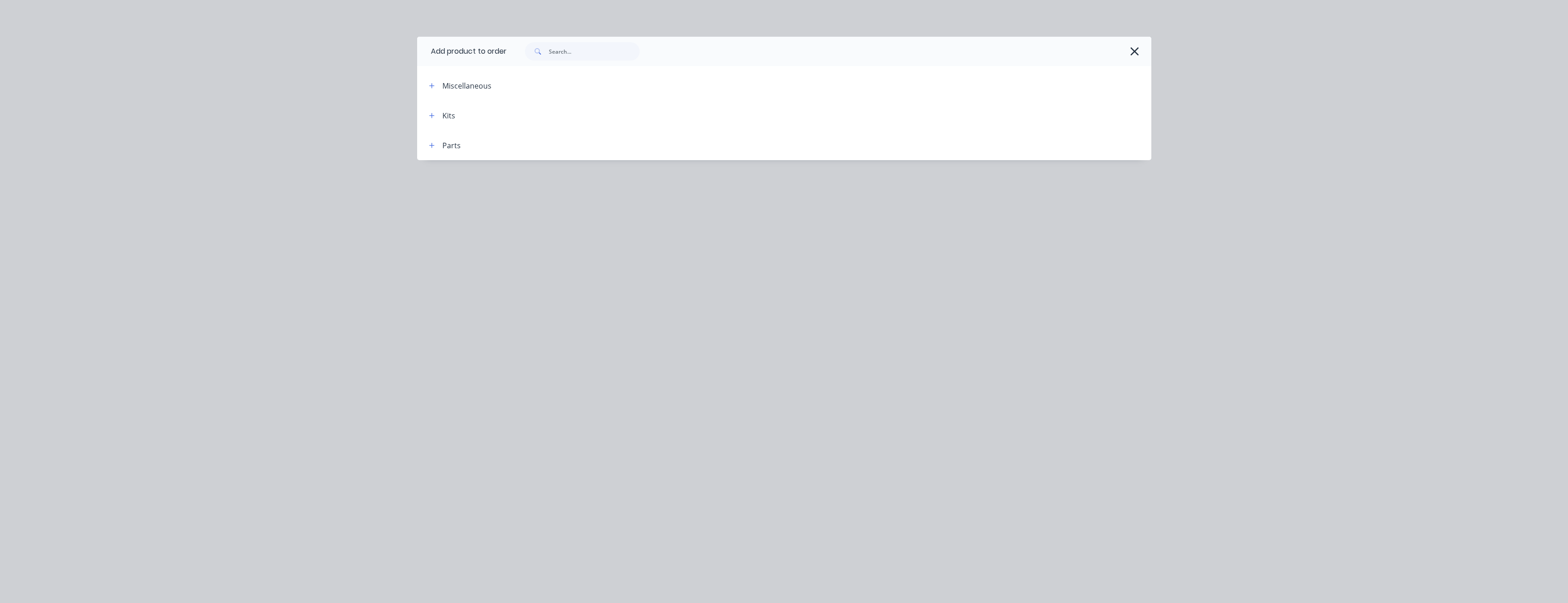
click at [1133, 46] on icon "button" at bounding box center [1135, 51] width 10 height 13
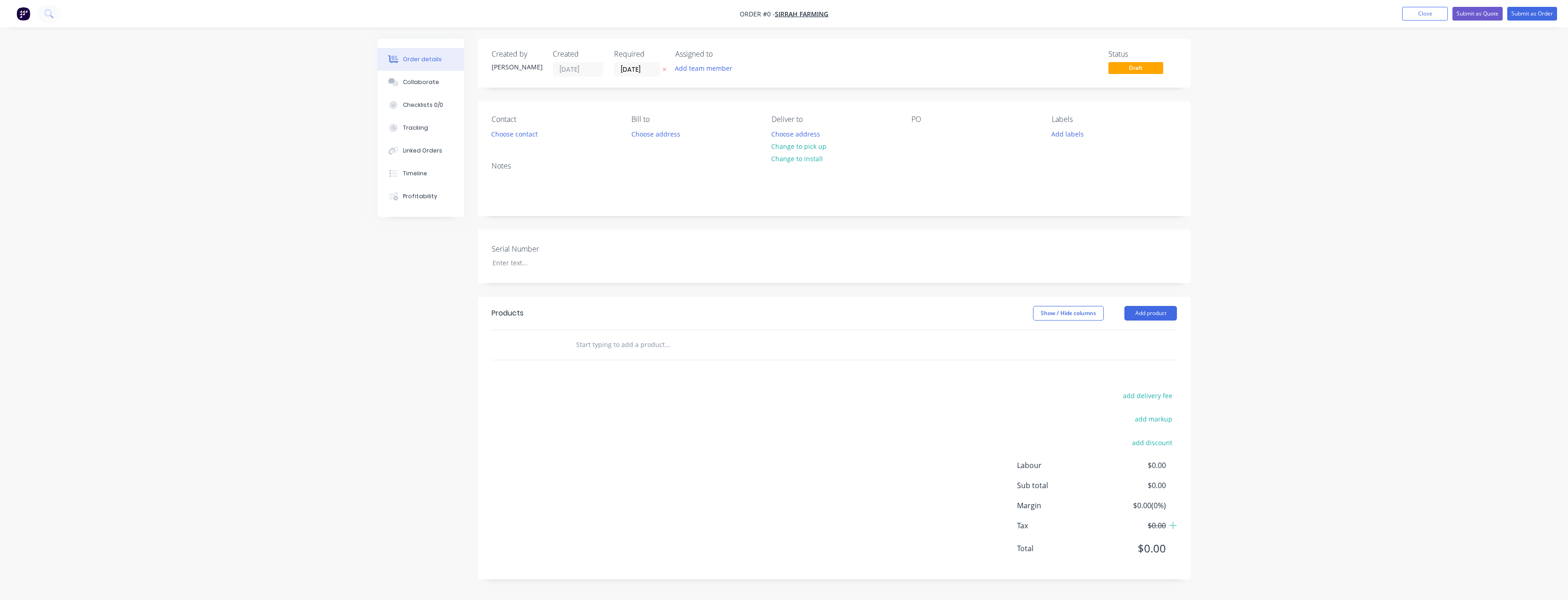
drag, startPoint x: 1354, startPoint y: 274, endPoint x: 1324, endPoint y: 267, distance: 30.8
click at [1353, 274] on div "Order details Collaborate Checklists 0/0 Tracking Linked Orders Timeline Profit…" at bounding box center [784, 300] width 1568 height 600
